Goal: Task Accomplishment & Management: Use online tool/utility

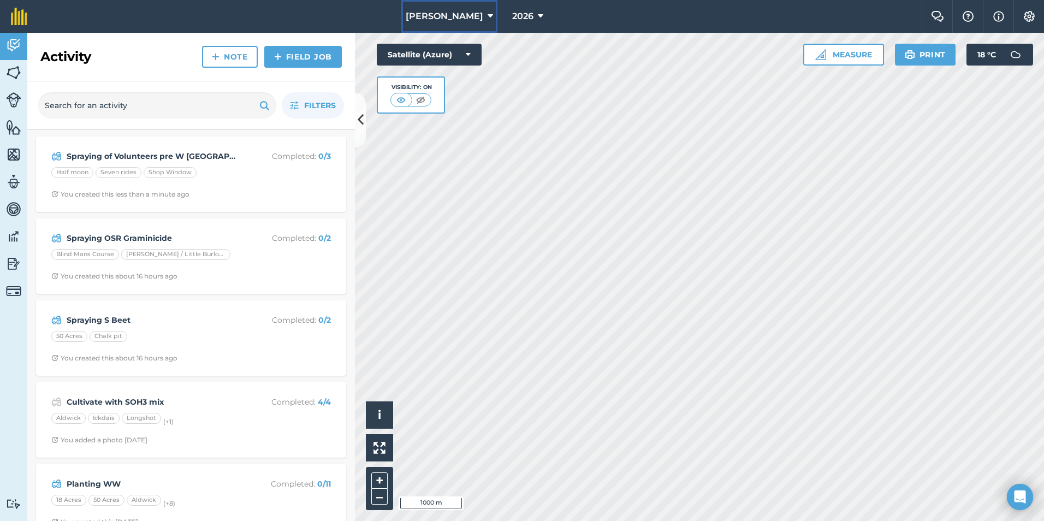
click at [438, 16] on span "[PERSON_NAME]" at bounding box center [445, 16] width 78 height 13
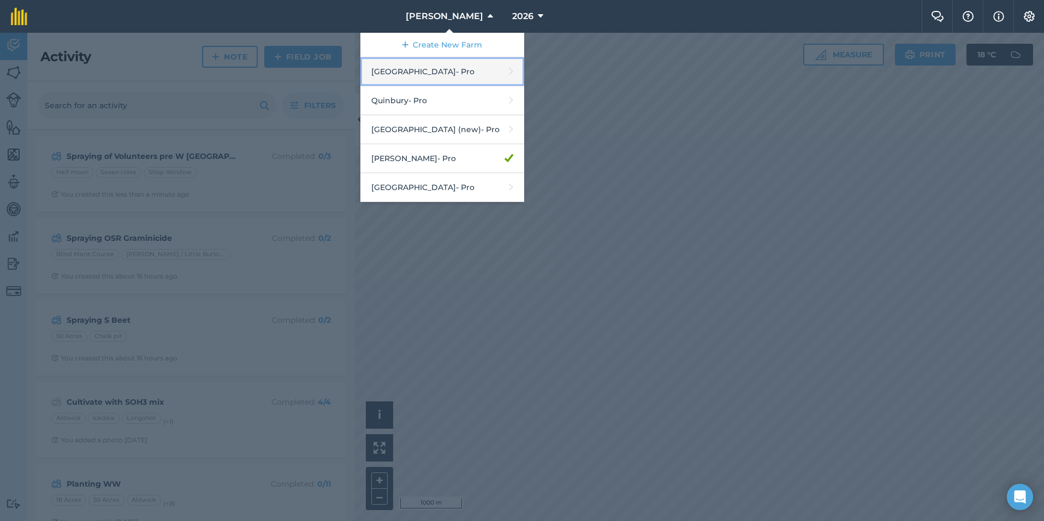
click at [426, 75] on link "Hyde Hall - Pro" at bounding box center [443, 71] width 164 height 29
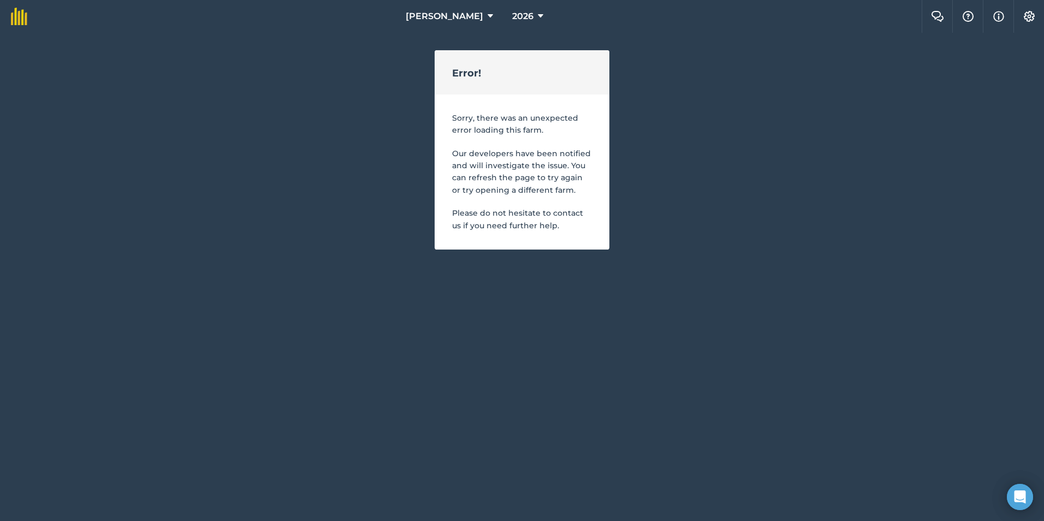
click at [582, 267] on html "Wilkerson 2026 Farm Chat Help Info Settings Error! Sorry, there was an unexpect…" at bounding box center [522, 133] width 1044 height 267
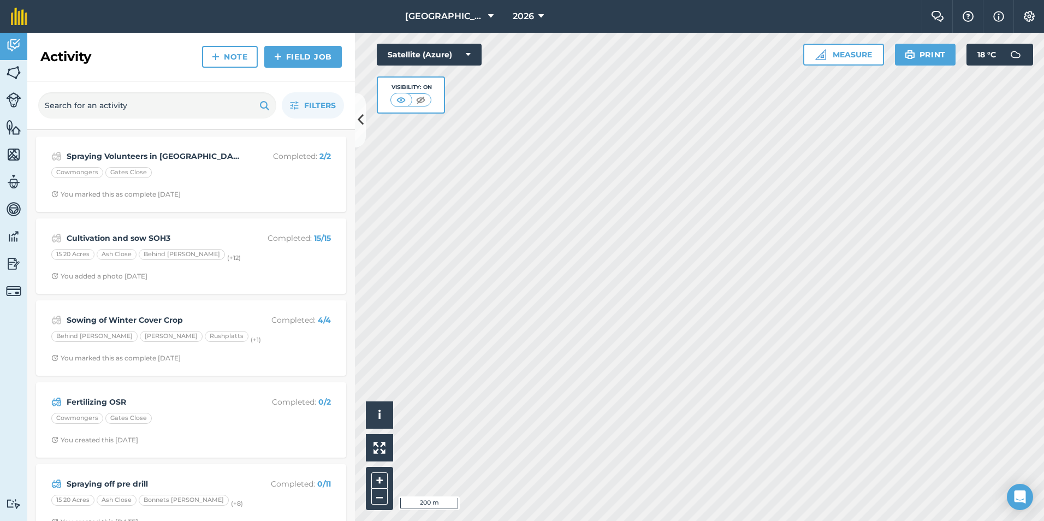
click at [181, 118] on div "Activity Fields Livestock Features Maps Team Vehicles Data Reporting Billing Tu…" at bounding box center [522, 277] width 1044 height 488
click at [1044, 421] on html "[GEOGRAPHIC_DATA] 2026 Farm Chat Help Info Settings [GEOGRAPHIC_DATA] - 2026 Re…" at bounding box center [522, 260] width 1044 height 521
click at [562, 521] on html "[GEOGRAPHIC_DATA] 2026 Farm Chat Help Info Settings [GEOGRAPHIC_DATA] - 2026 Re…" at bounding box center [522, 260] width 1044 height 521
click at [11, 43] on img at bounding box center [13, 45] width 15 height 16
click at [14, 80] on img at bounding box center [13, 72] width 15 height 16
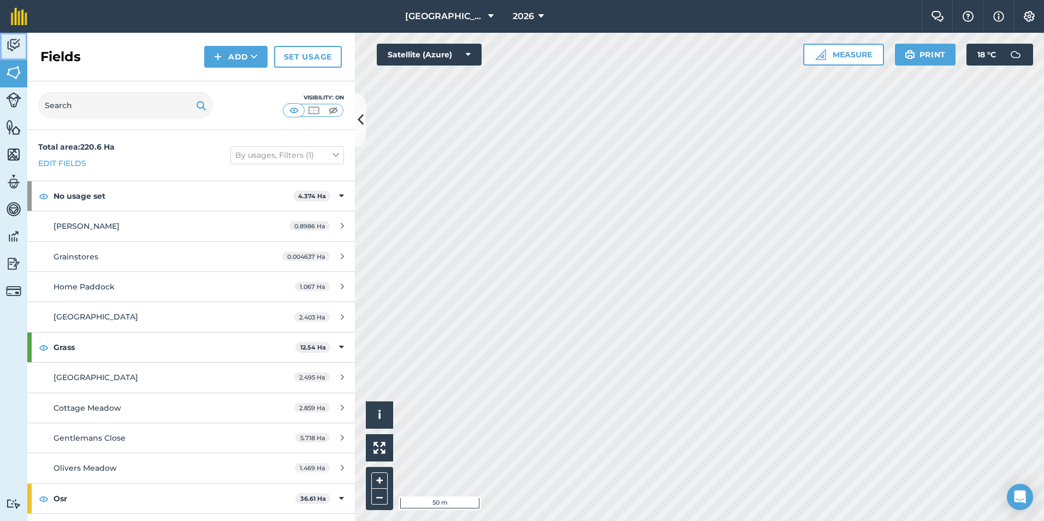
click at [10, 52] on img at bounding box center [13, 45] width 15 height 16
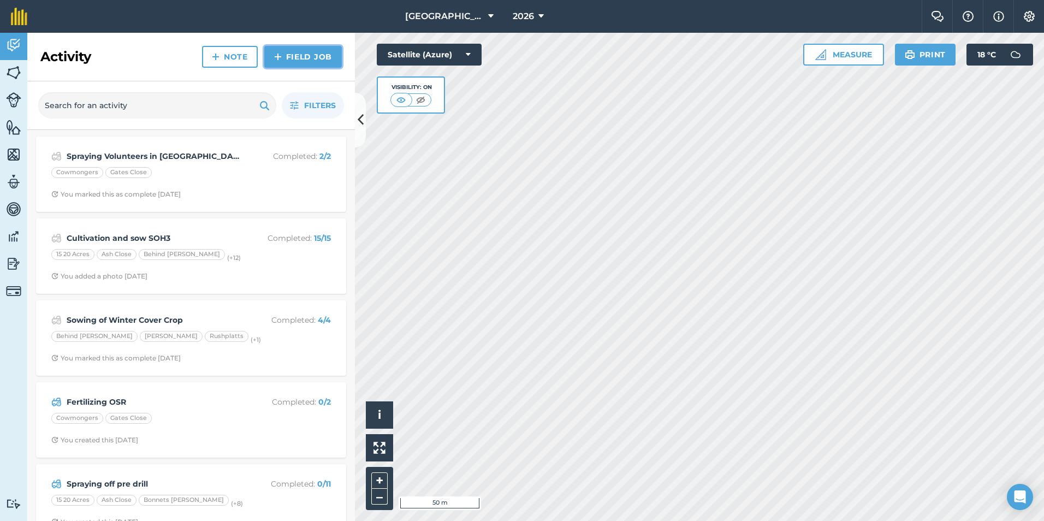
click at [294, 61] on link "Field Job" at bounding box center [303, 57] width 78 height 22
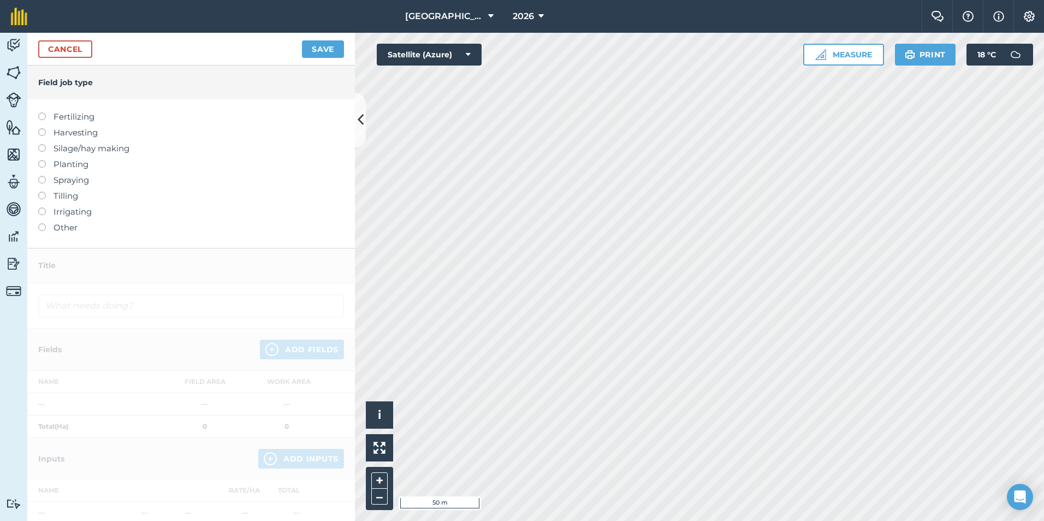
click at [73, 179] on label "Spraying" at bounding box center [191, 180] width 306 height 13
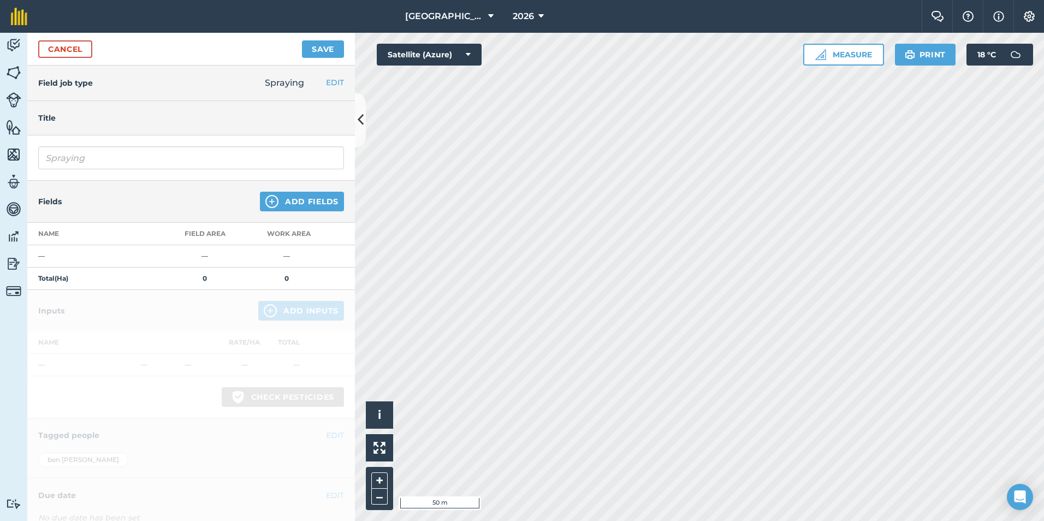
click at [102, 170] on div "Spraying" at bounding box center [191, 157] width 328 height 45
click at [105, 165] on input "Spraying" at bounding box center [191, 157] width 306 height 23
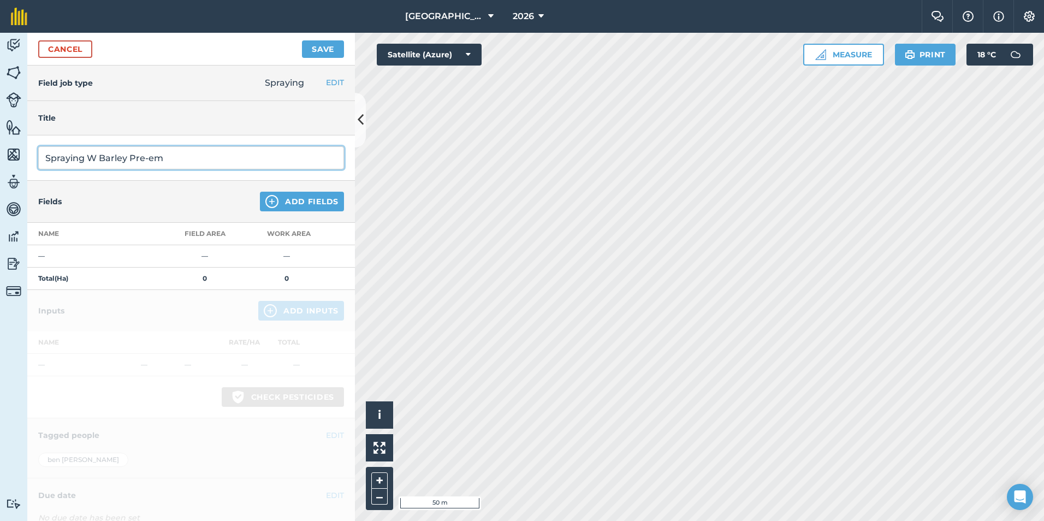
type input "Spraying W Barley Pre-em"
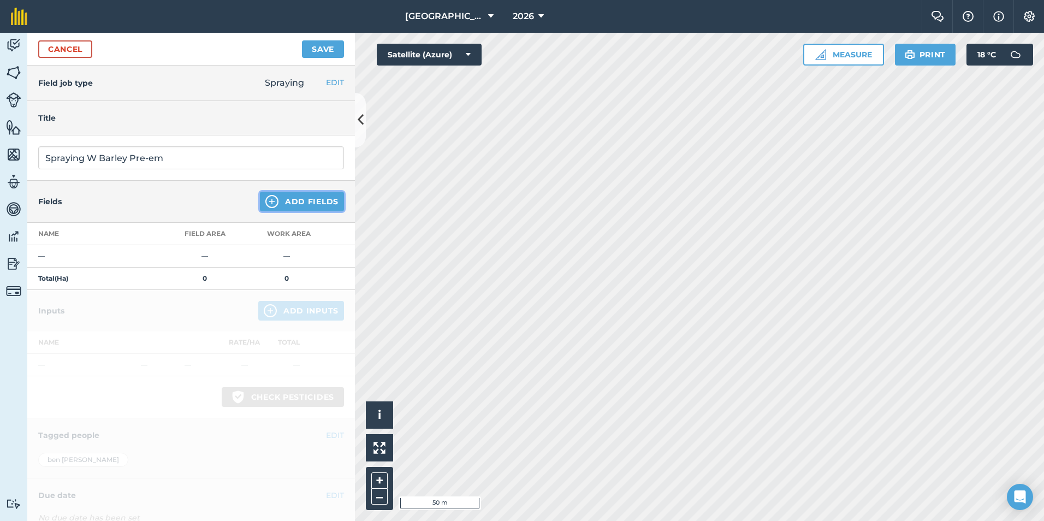
click at [293, 205] on button "Add Fields" at bounding box center [302, 202] width 84 height 20
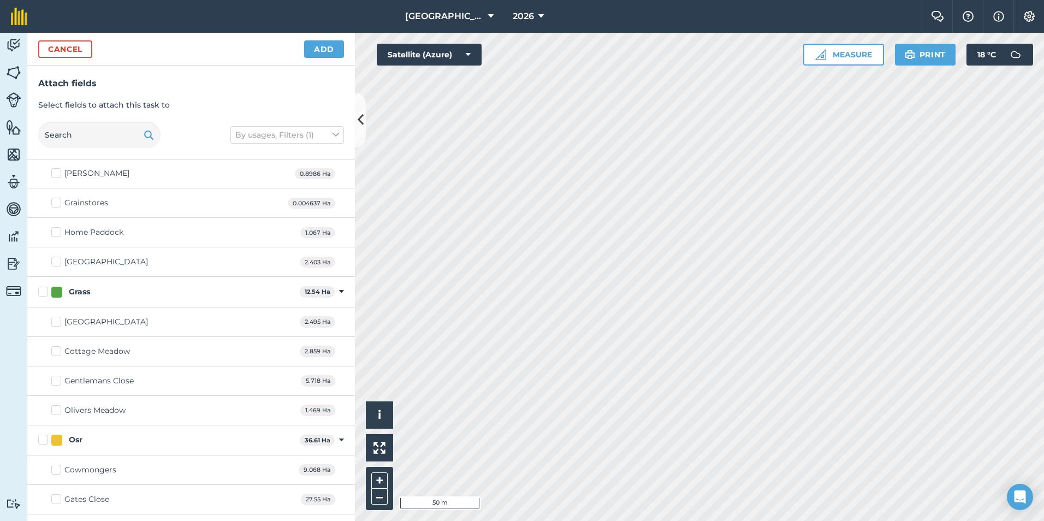
scroll to position [11, 0]
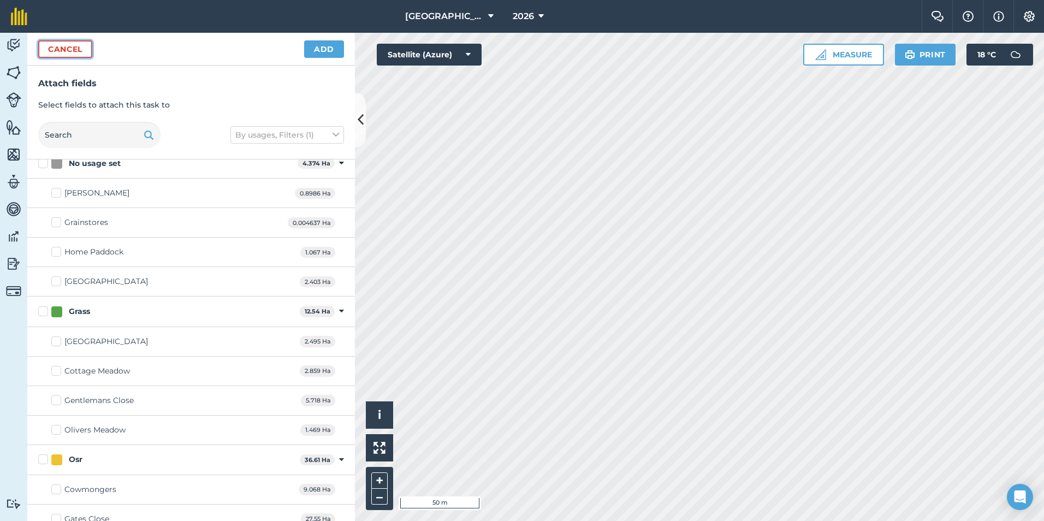
click at [74, 56] on button "Cancel" at bounding box center [65, 48] width 54 height 17
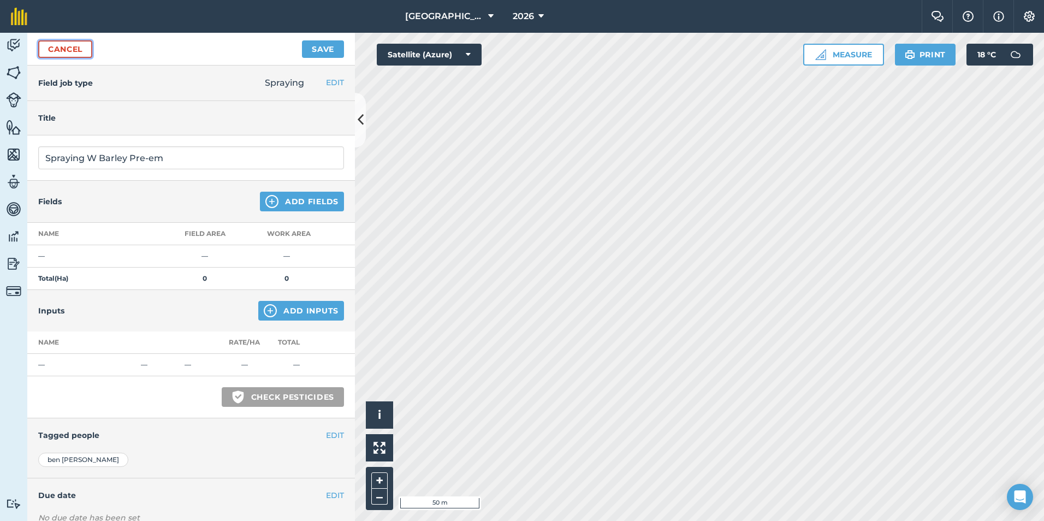
click at [74, 48] on link "Cancel" at bounding box center [65, 48] width 54 height 17
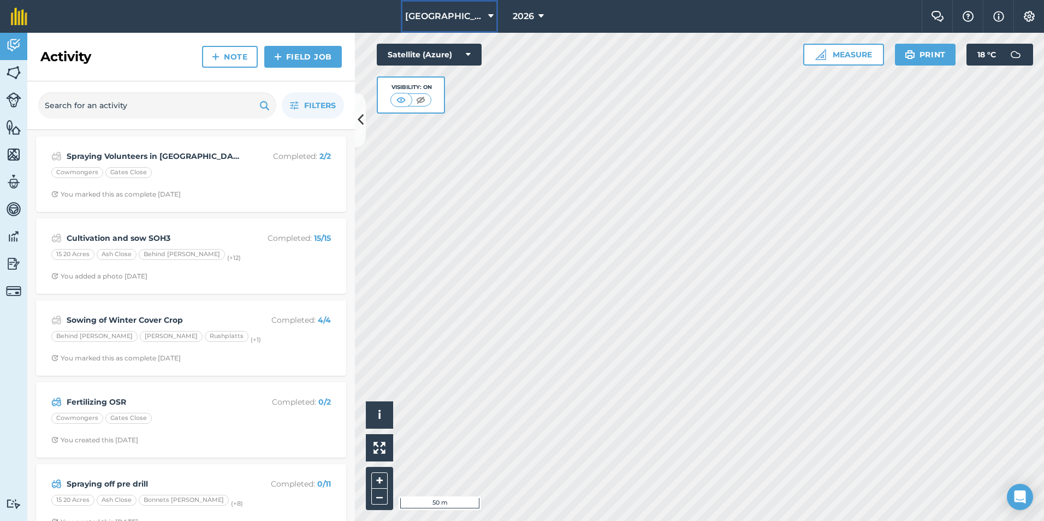
click at [465, 22] on span "[GEOGRAPHIC_DATA]" at bounding box center [444, 16] width 79 height 13
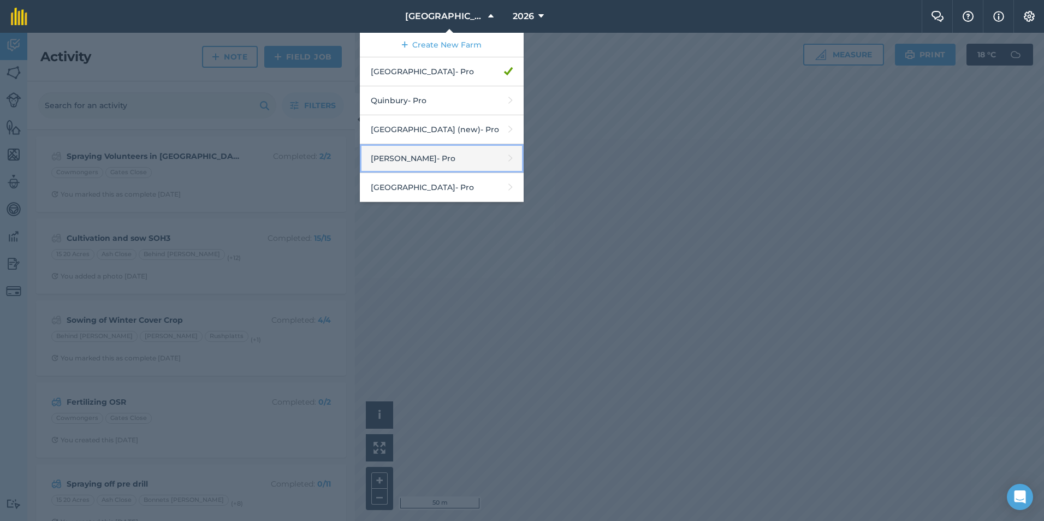
click at [450, 157] on link "[PERSON_NAME] - Pro" at bounding box center [442, 158] width 164 height 29
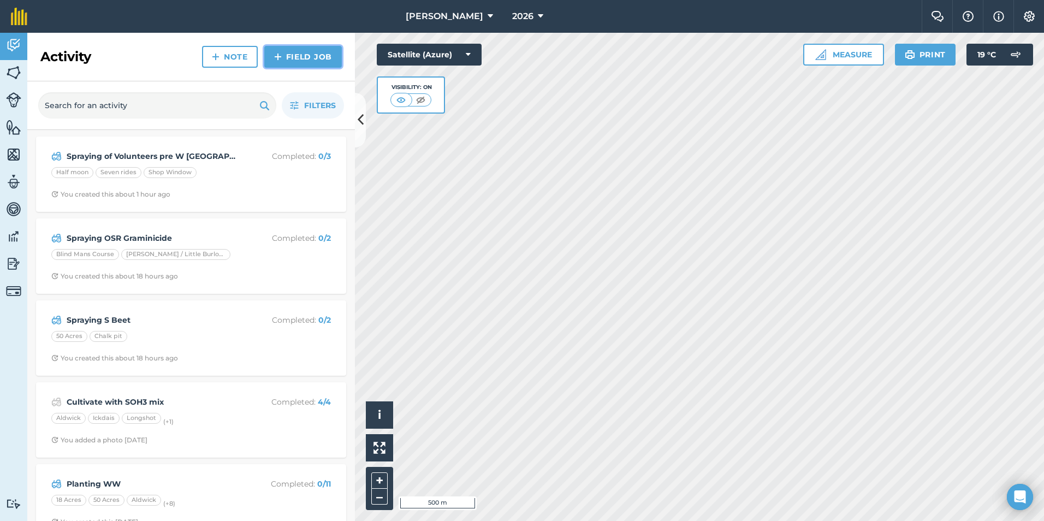
click at [294, 57] on link "Field Job" at bounding box center [303, 57] width 78 height 22
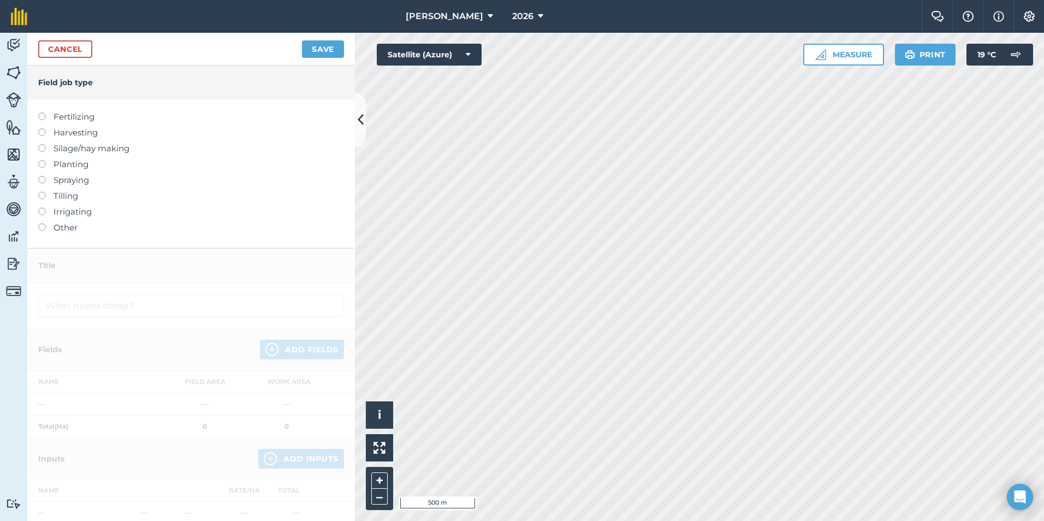
click at [54, 181] on label "Spraying" at bounding box center [191, 180] width 306 height 13
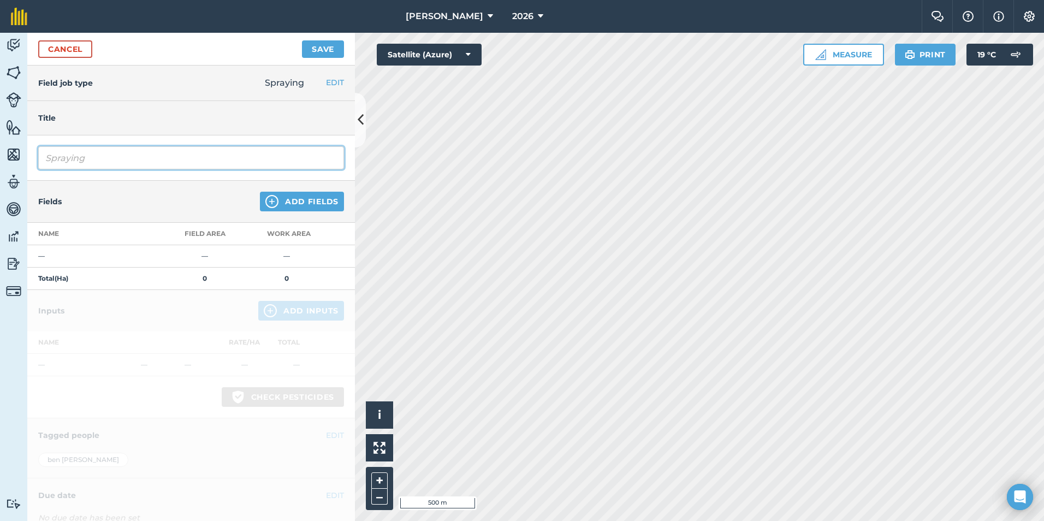
click at [103, 152] on input "Spraying" at bounding box center [191, 157] width 306 height 23
type input "Spraying Pre-[PERSON_NAME][GEOGRAPHIC_DATA]"
click at [329, 44] on button "Save" at bounding box center [323, 48] width 42 height 17
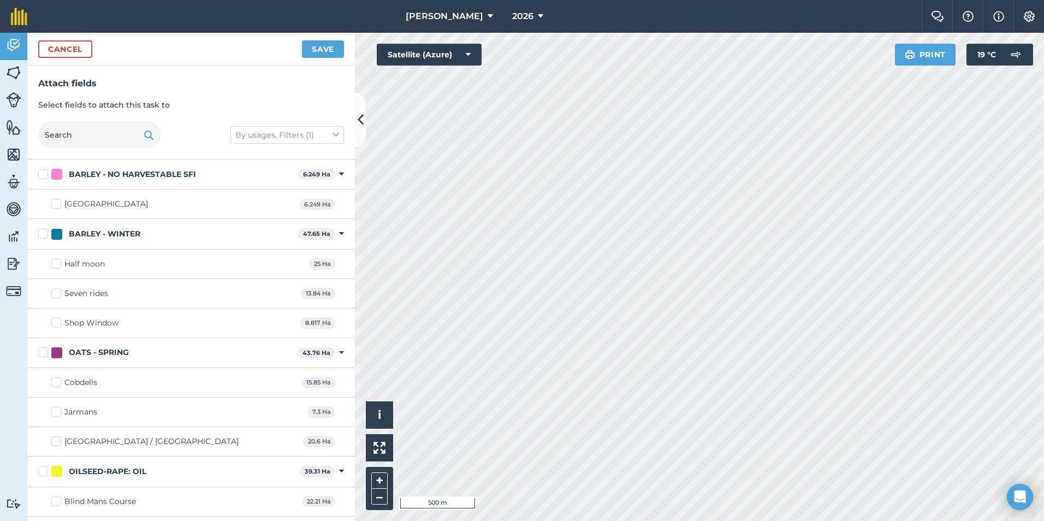
click at [42, 232] on label "BARLEY - WINTER" at bounding box center [166, 233] width 256 height 11
click at [42, 232] on input "BARLEY - WINTER" at bounding box center [41, 231] width 7 height 7
checkbox input "true"
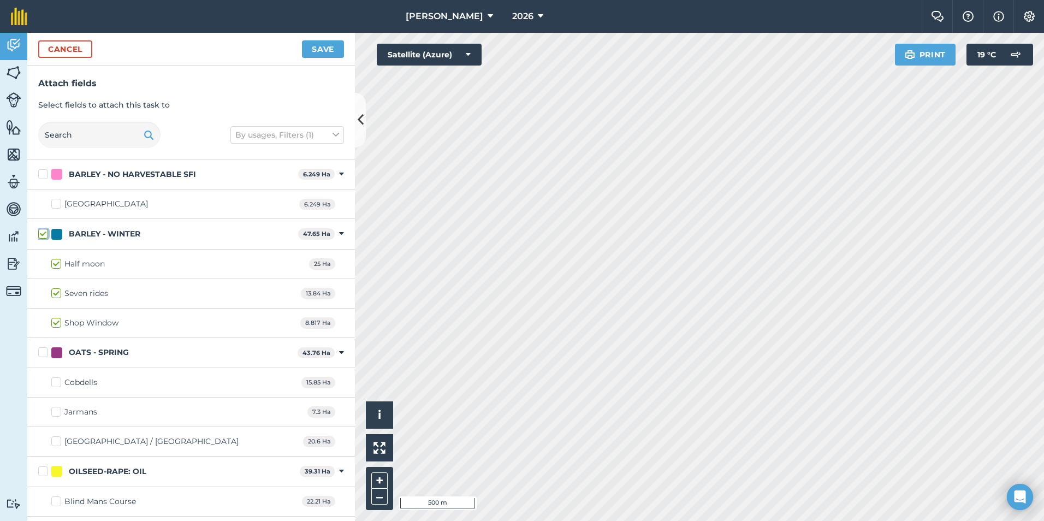
checkbox input "true"
click at [315, 57] on button "Save" at bounding box center [323, 48] width 42 height 17
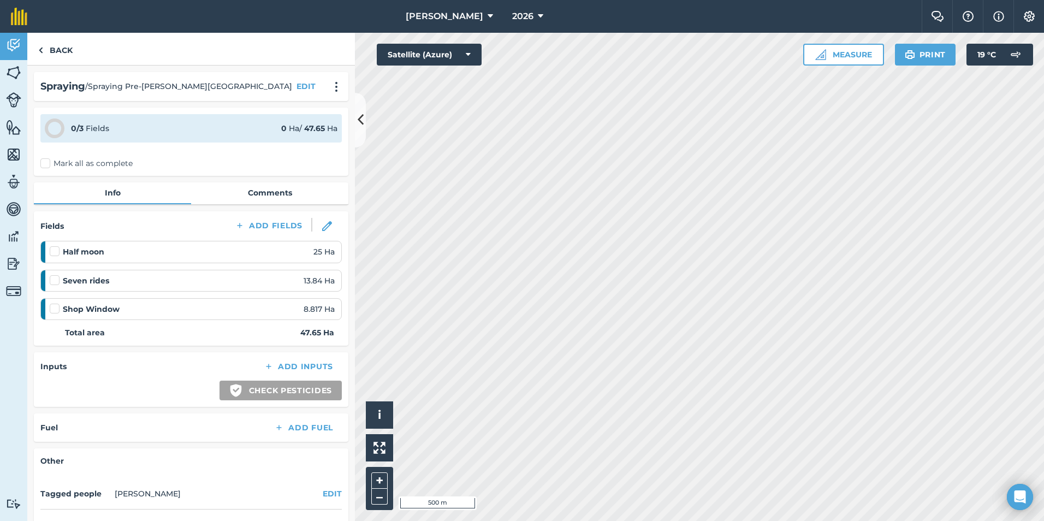
scroll to position [109, 0]
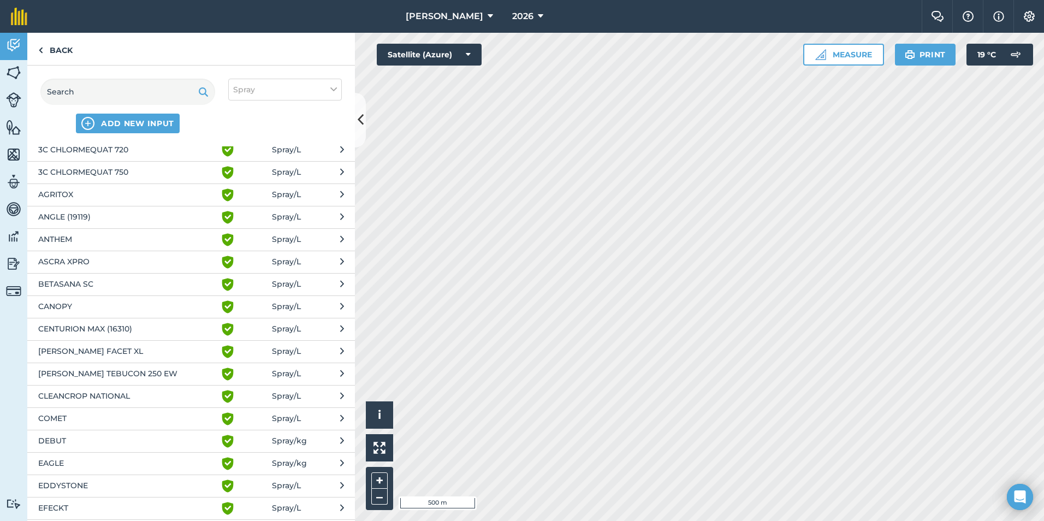
scroll to position [55, 0]
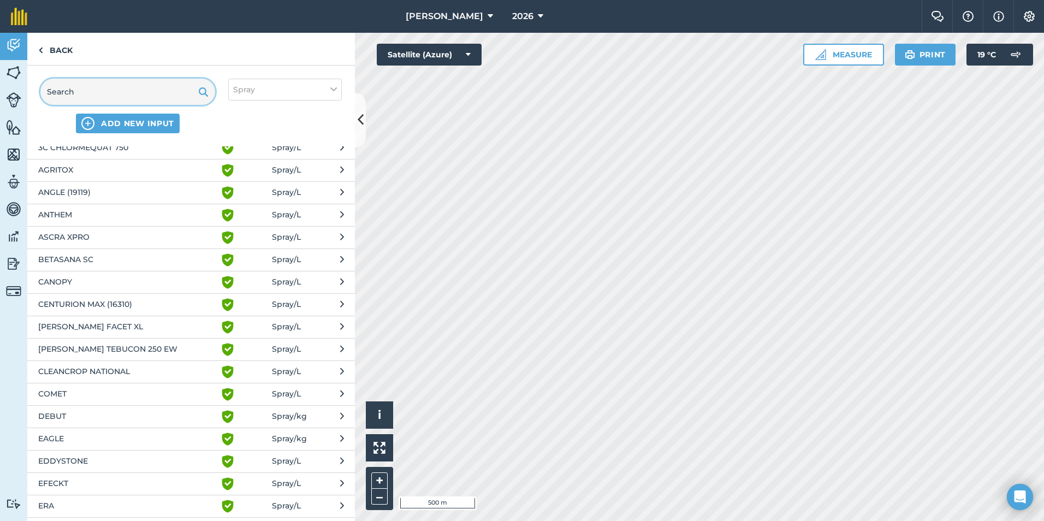
click at [109, 88] on input "text" at bounding box center [127, 92] width 175 height 26
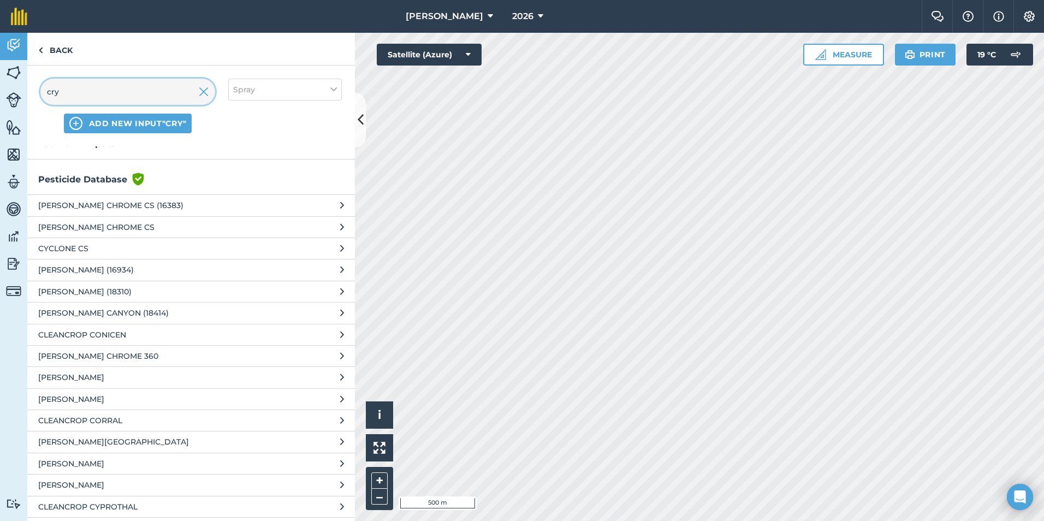
scroll to position [0, 0]
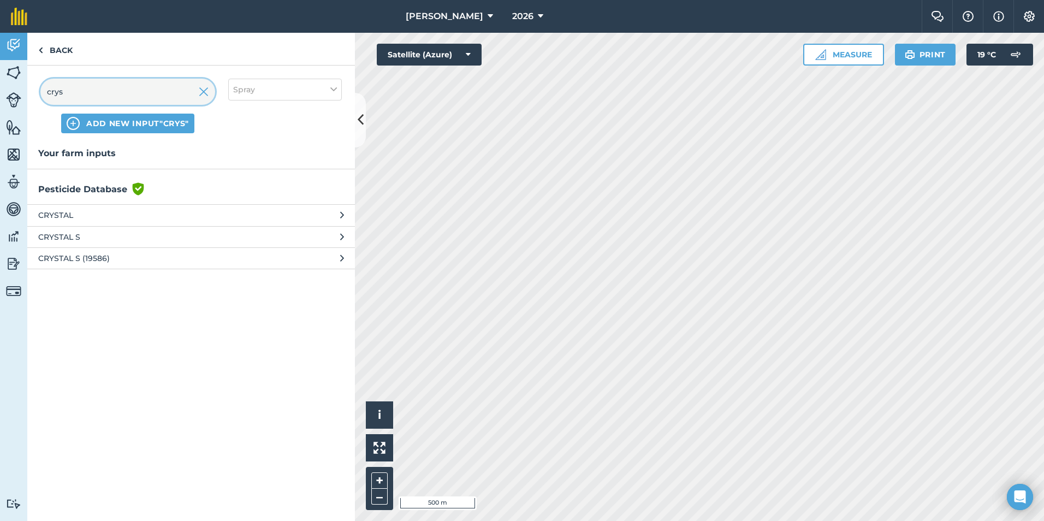
type input "crys"
click at [97, 213] on span "CRYSTAL" at bounding box center [127, 215] width 179 height 12
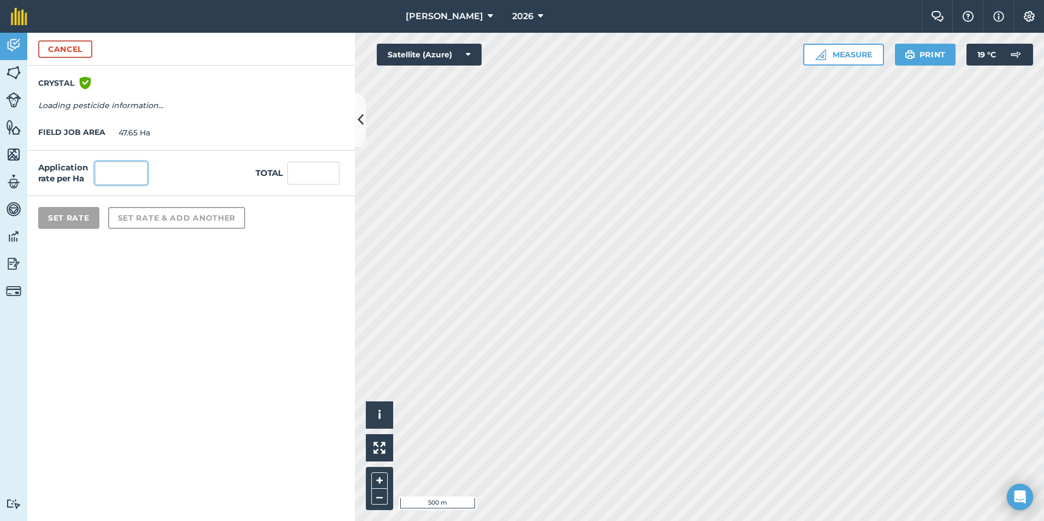
click at [123, 166] on input "text" at bounding box center [121, 173] width 52 height 23
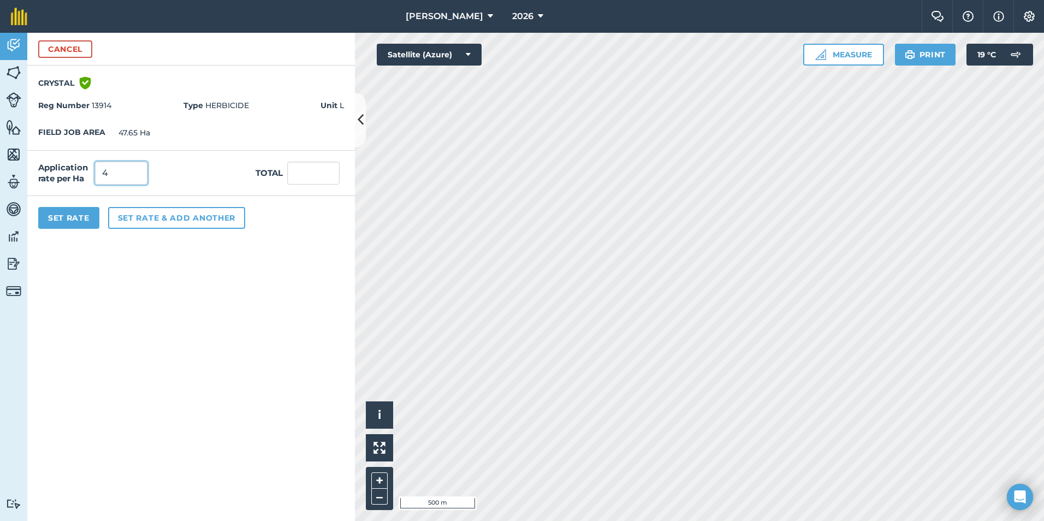
type input "4"
type input "190.6"
click at [148, 277] on form "Cancel CRYSTAL Green shield with white tick Reg Number 13914 Type HERBICIDE Uni…" at bounding box center [191, 277] width 328 height 488
click at [63, 210] on button "Set Rate" at bounding box center [68, 218] width 61 height 22
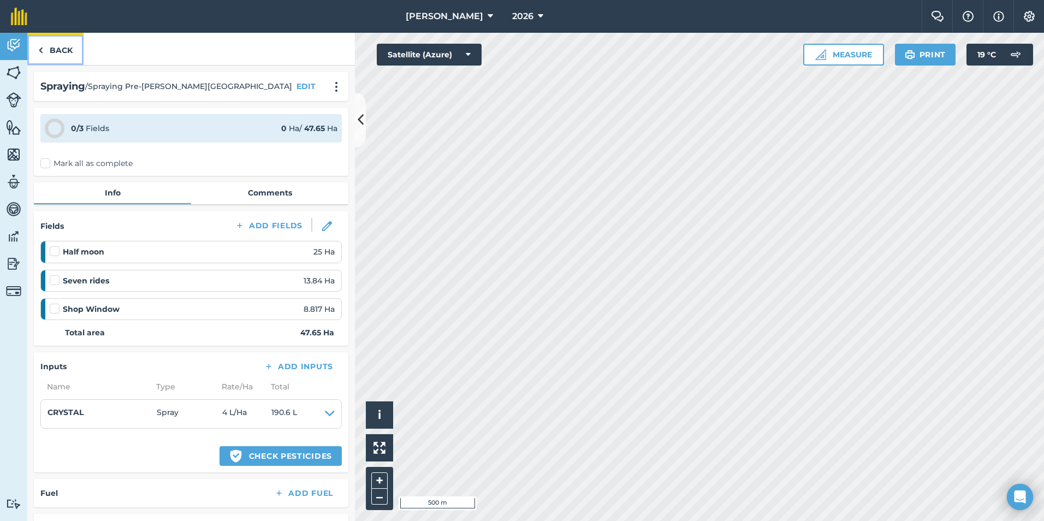
click at [56, 52] on link "Back" at bounding box center [55, 49] width 56 height 32
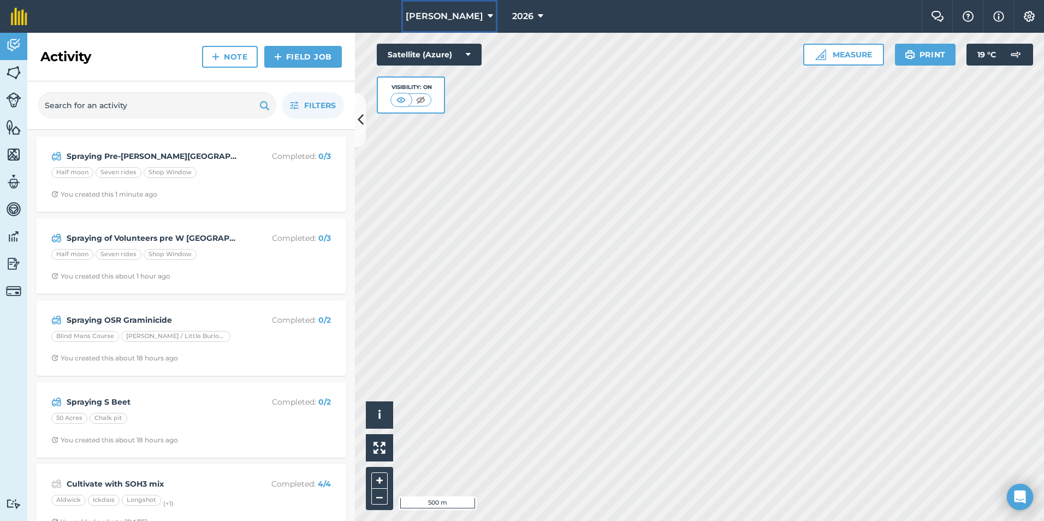
click at [449, 16] on span "[PERSON_NAME]" at bounding box center [445, 16] width 78 height 13
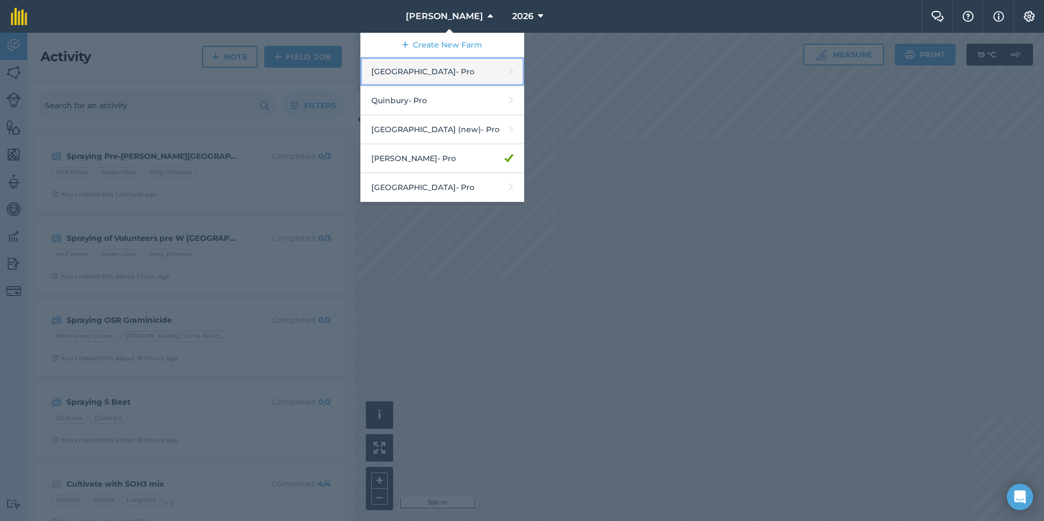
click at [442, 72] on link "Hyde Hall - Pro" at bounding box center [443, 71] width 164 height 29
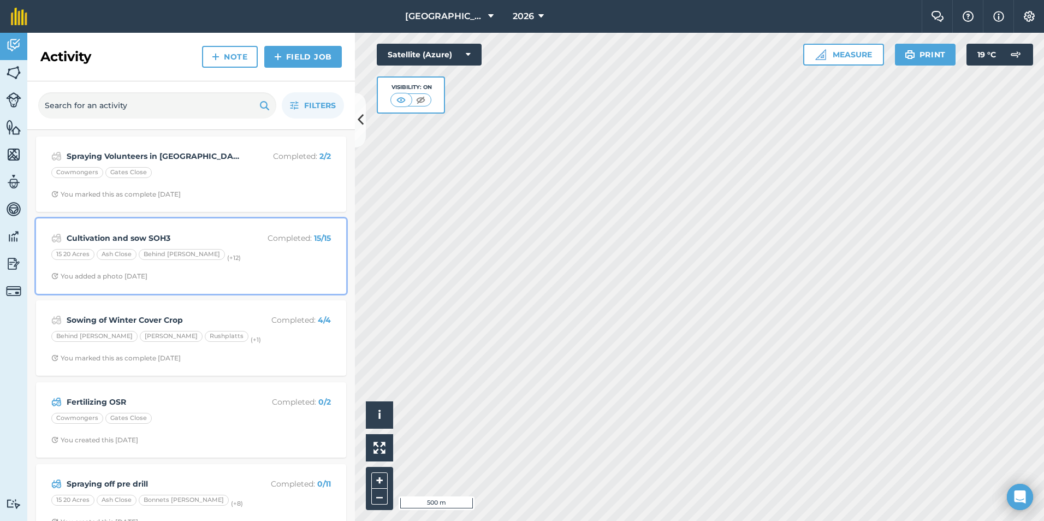
click at [228, 272] on span "You added a photo [DATE]" at bounding box center [191, 276] width 280 height 9
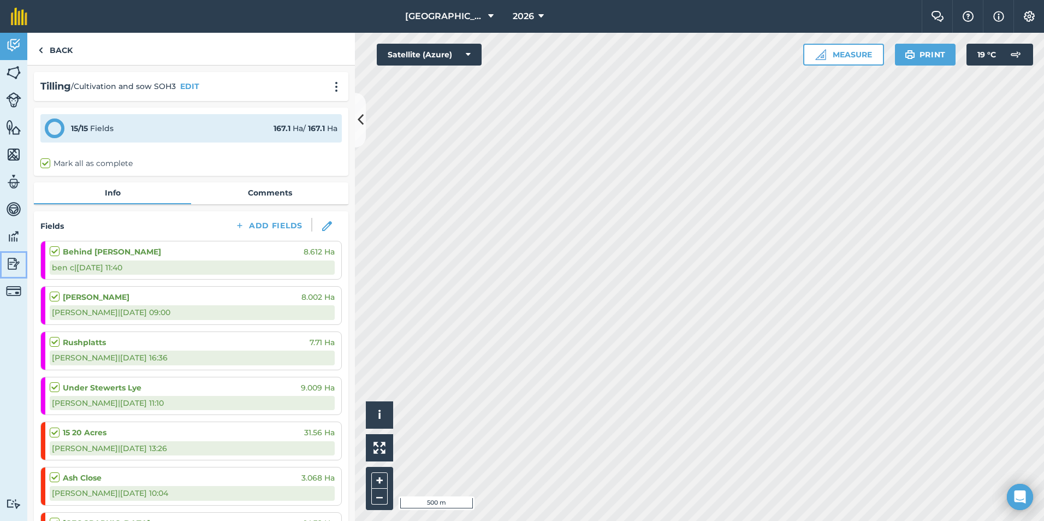
click at [12, 263] on img at bounding box center [13, 264] width 15 height 16
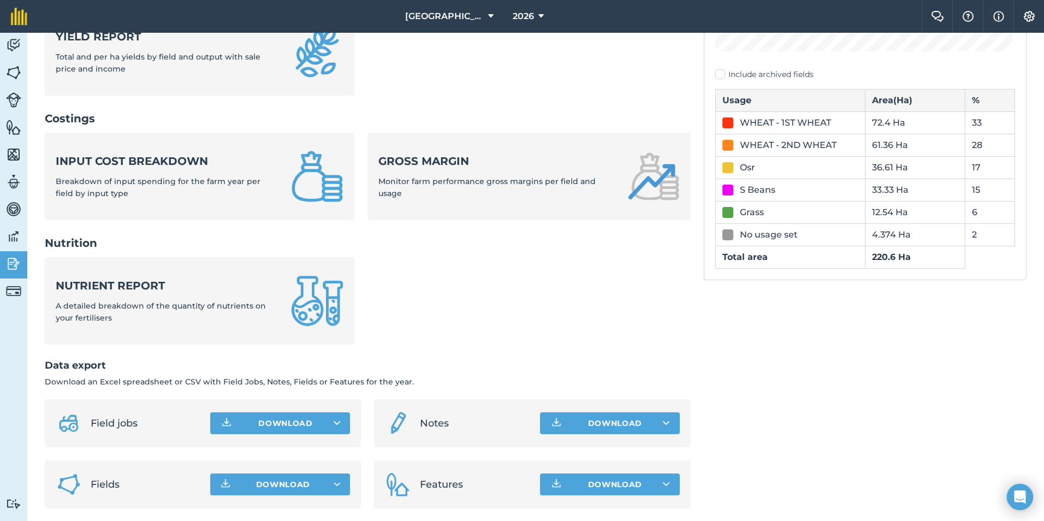
scroll to position [340, 0]
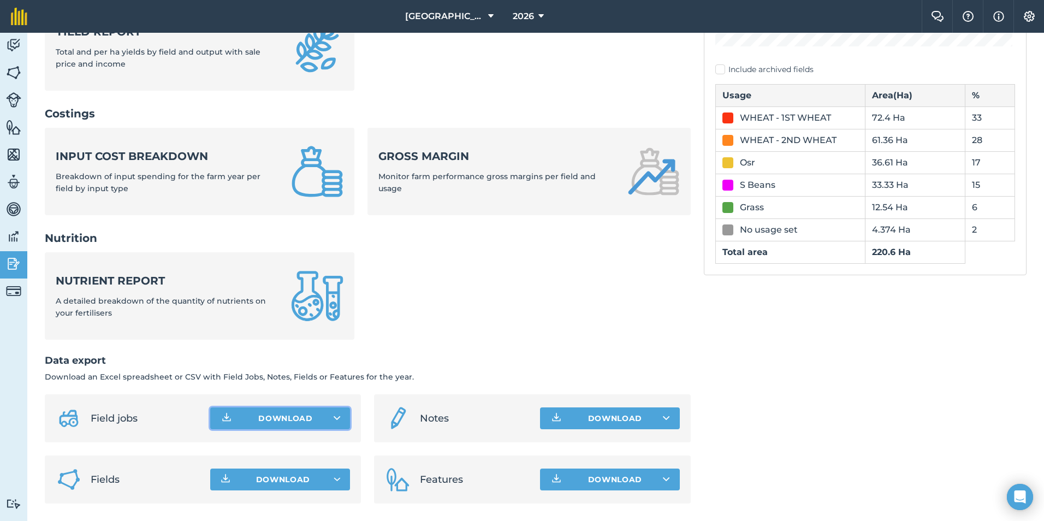
click at [324, 420] on button "Download" at bounding box center [280, 418] width 140 height 22
click at [283, 444] on link "Field jobs CSV file" at bounding box center [280, 443] width 137 height 24
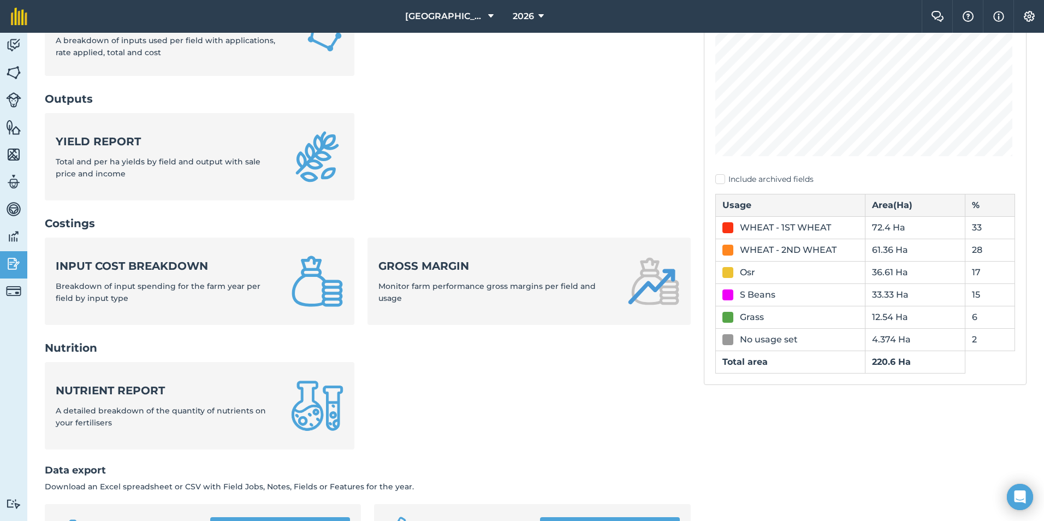
scroll to position [121, 0]
